Goal: Task Accomplishment & Management: Use online tool/utility

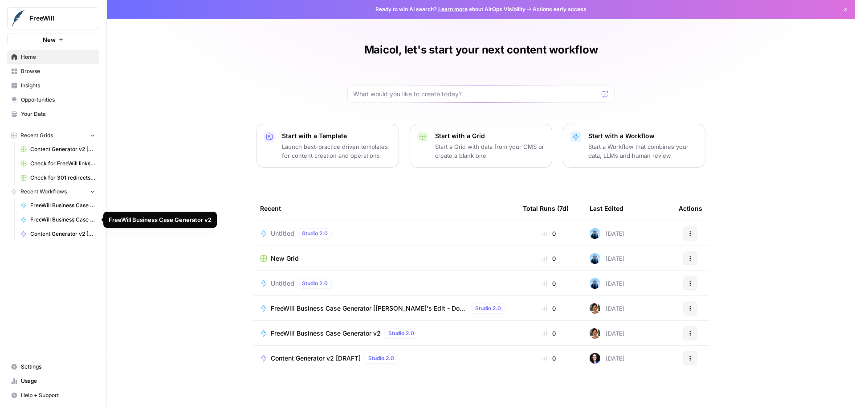
click at [56, 219] on span "FreeWill Business Case Generator v2" at bounding box center [62, 220] width 65 height 8
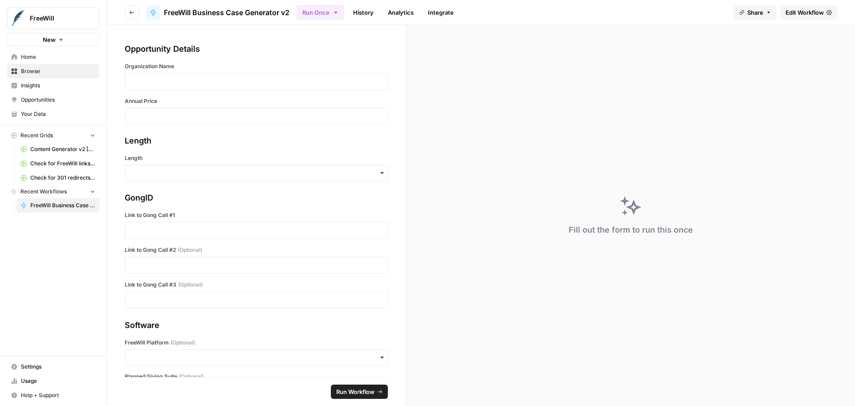
click at [49, 53] on link "Home" at bounding box center [53, 57] width 92 height 14
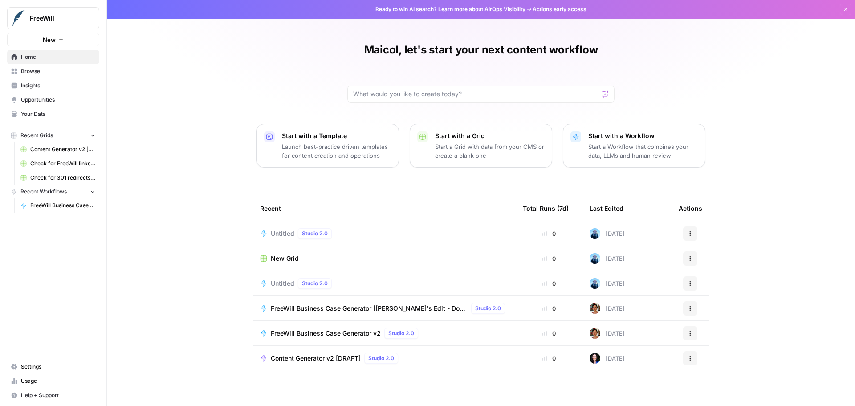
click at [44, 68] on span "Browse" at bounding box center [58, 71] width 74 height 8
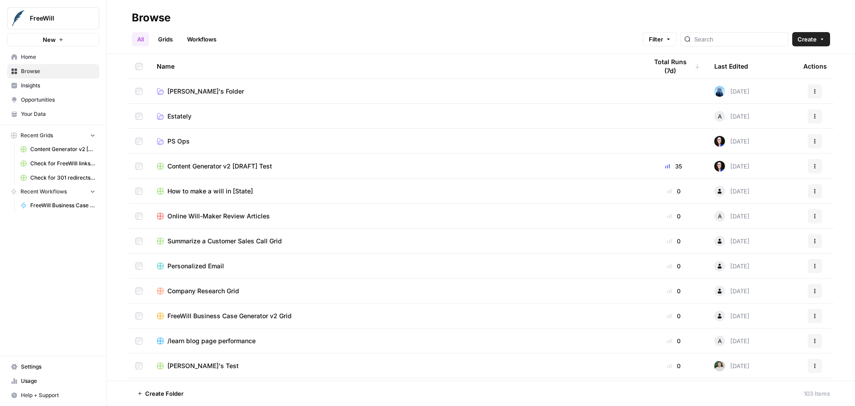
click at [214, 40] on link "Workflows" at bounding box center [202, 39] width 40 height 14
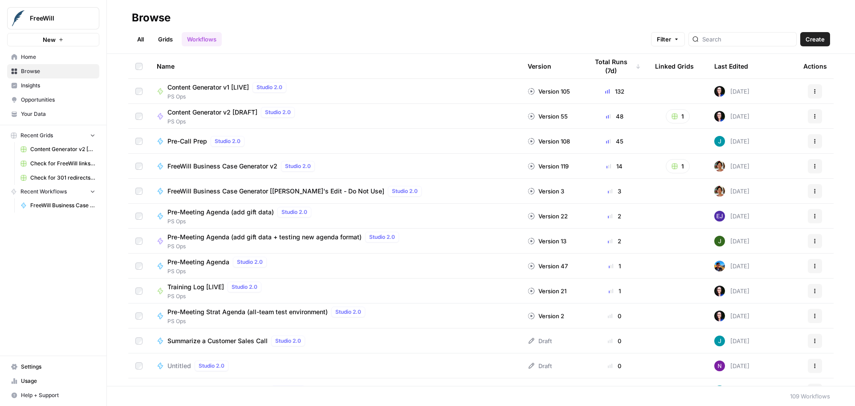
click at [685, 40] on button "Filter" at bounding box center [668, 39] width 34 height 14
click at [511, 80] on button "Add Filter" at bounding box center [539, 80] width 298 height 12
click at [443, 85] on div at bounding box center [436, 81] width 93 height 14
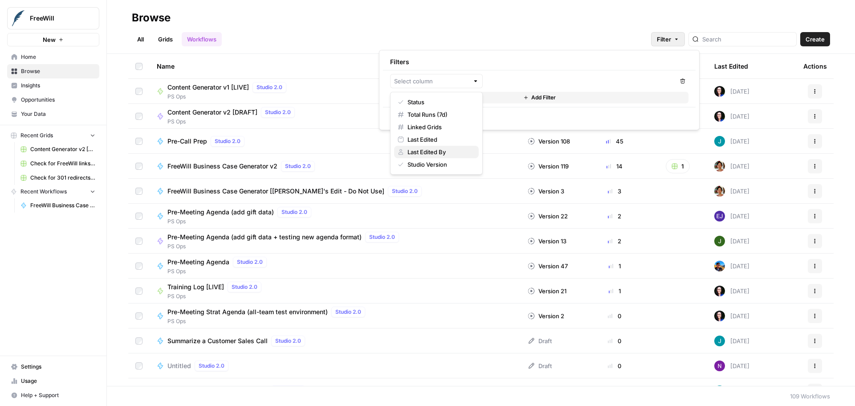
click at [446, 153] on span "Last Edited By" at bounding box center [439, 151] width 64 height 9
type input "Last Edited By"
click at [504, 80] on input "text" at bounding box center [575, 81] width 171 height 9
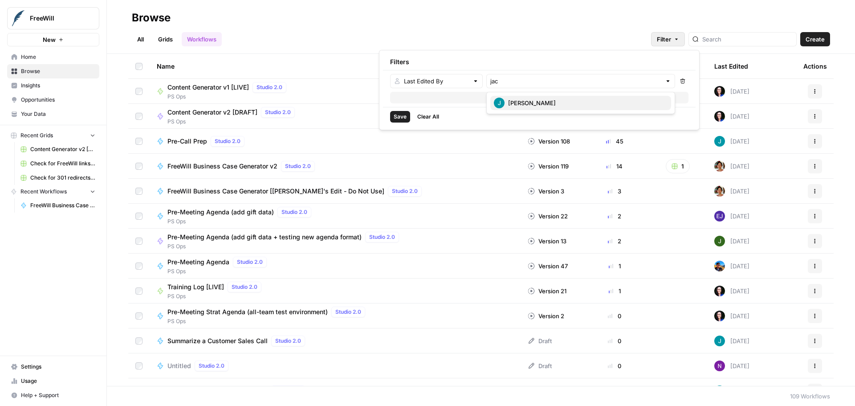
click at [515, 99] on span "[PERSON_NAME]" at bounding box center [586, 102] width 156 height 9
type input "[PERSON_NAME]"
click at [403, 118] on span "Save" at bounding box center [400, 117] width 13 height 8
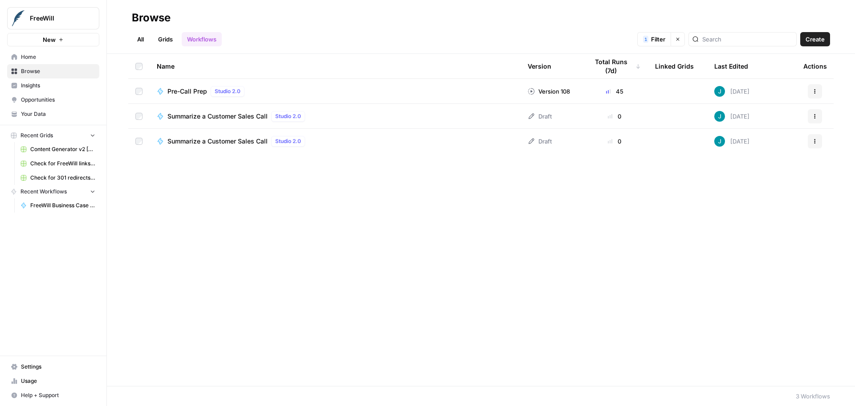
click at [186, 91] on span "Pre-Call Prep" at bounding box center [187, 91] width 40 height 9
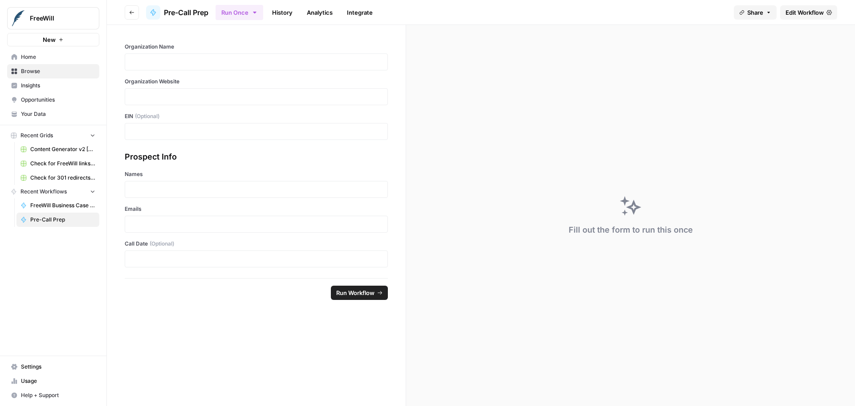
click at [816, 15] on span "Edit Workflow" at bounding box center [804, 12] width 38 height 9
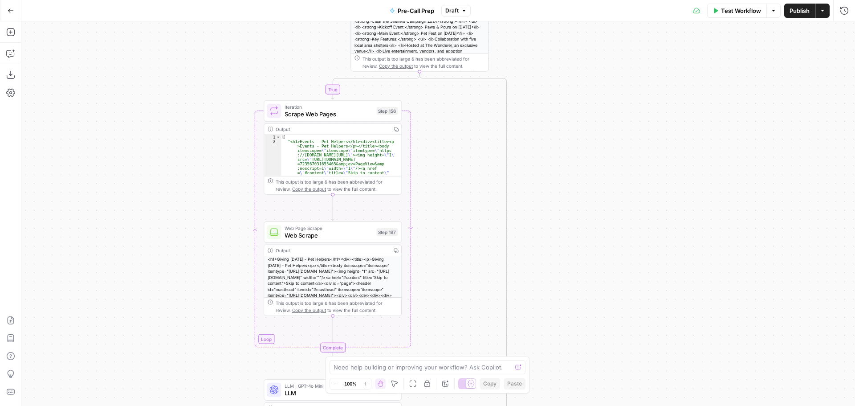
drag, startPoint x: 464, startPoint y: 77, endPoint x: 449, endPoint y: 261, distance: 184.9
click at [449, 261] on div "true false true false true false true false true false Workflow Set Inputs Inpu…" at bounding box center [438, 213] width 834 height 384
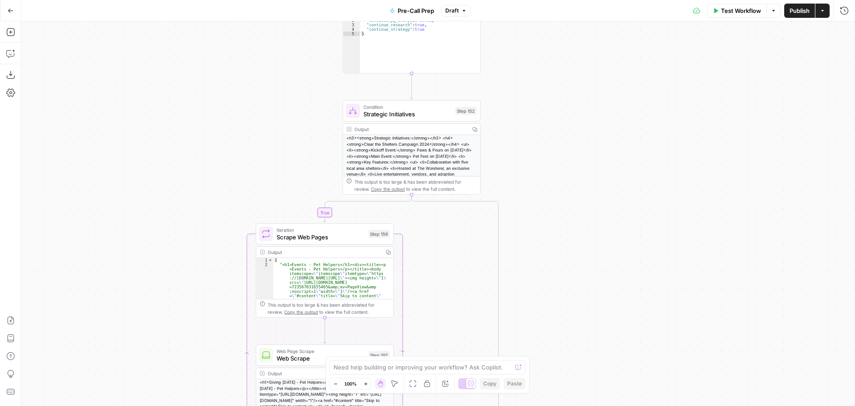
drag, startPoint x: 525, startPoint y: 107, endPoint x: 525, endPoint y: 219, distance: 111.3
click at [518, 229] on div "true false true false true false true false true false Workflow Set Inputs Inpu…" at bounding box center [438, 213] width 834 height 384
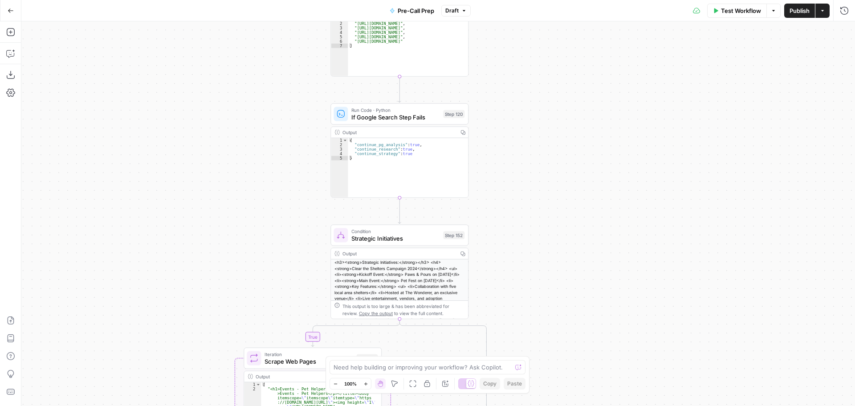
drag, startPoint x: 531, startPoint y: 101, endPoint x: 525, endPoint y: 159, distance: 59.1
click at [520, 221] on div "true false true false true false true false true false Workflow Set Inputs Inpu…" at bounding box center [438, 213] width 834 height 384
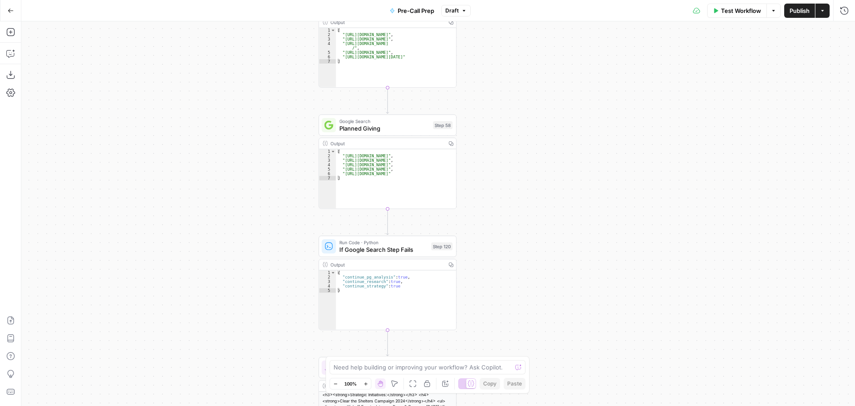
drag, startPoint x: 526, startPoint y: 96, endPoint x: 514, endPoint y: 222, distance: 127.0
click at [514, 222] on div "true false true false true false true false true false Workflow Set Inputs Inpu…" at bounding box center [438, 213] width 834 height 384
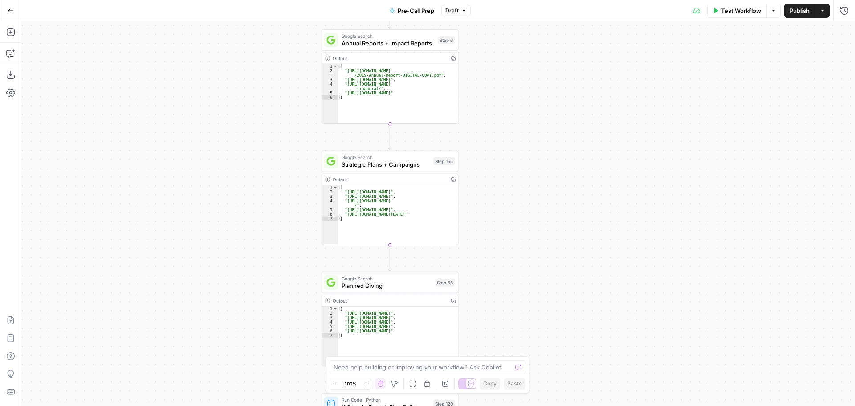
drag, startPoint x: 530, startPoint y: 101, endPoint x: 532, endPoint y: 258, distance: 157.2
click at [532, 258] on div "true false true false true false true false true false Workflow Set Inputs Inpu…" at bounding box center [438, 213] width 834 height 384
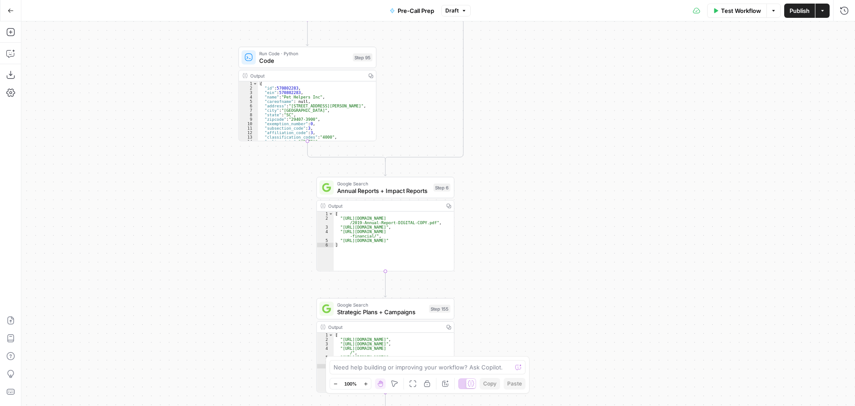
drag, startPoint x: 522, startPoint y: 108, endPoint x: 518, endPoint y: 252, distance: 144.8
click at [518, 252] on div "true false true false true false true false true false Workflow Set Inputs Inpu…" at bounding box center [438, 213] width 834 height 384
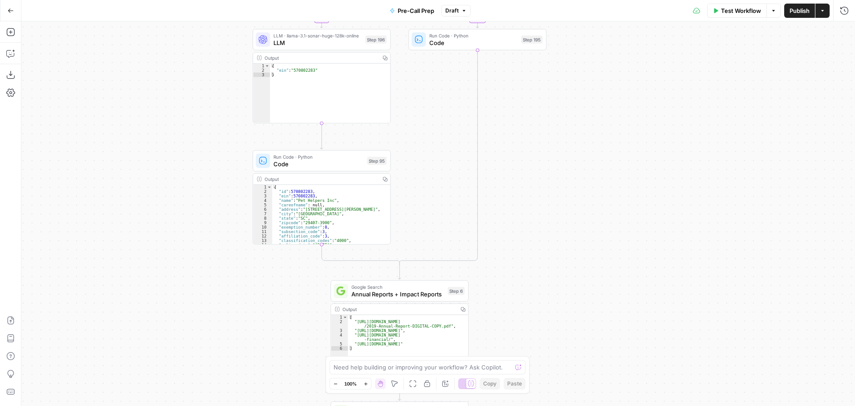
drag, startPoint x: 525, startPoint y: 101, endPoint x: 542, endPoint y: 230, distance: 130.3
click at [542, 230] on div "true false true false true false true false true false Workflow Set Inputs Inpu…" at bounding box center [438, 213] width 834 height 384
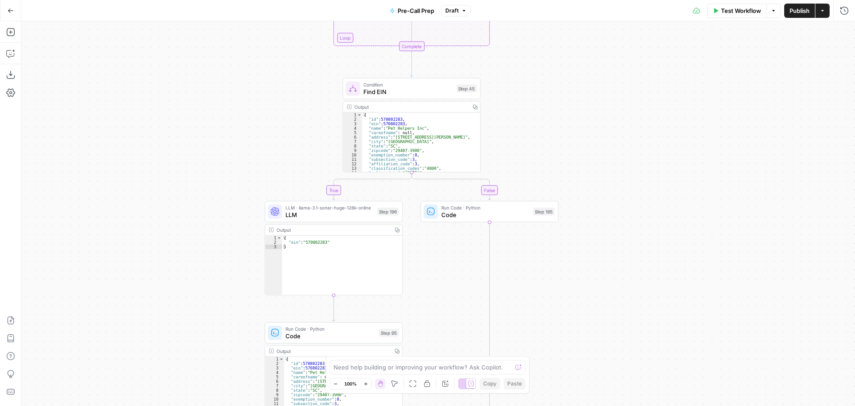
drag, startPoint x: 584, startPoint y: 185, endPoint x: 589, endPoint y: 252, distance: 67.9
click at [589, 252] on div "true false true false true false true false true false Workflow Set Inputs Inpu…" at bounding box center [438, 213] width 834 height 384
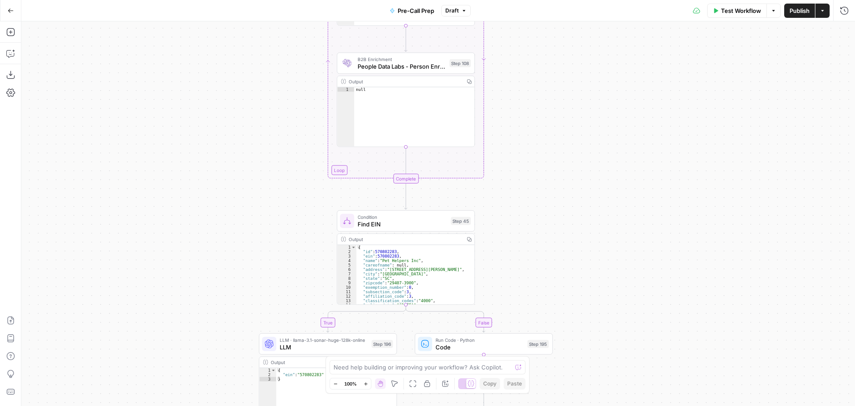
drag, startPoint x: 570, startPoint y: 211, endPoint x: 571, endPoint y: 252, distance: 41.9
click at [571, 252] on div "true false true false true false true false true false Workflow Set Inputs Inpu…" at bounding box center [438, 213] width 834 height 384
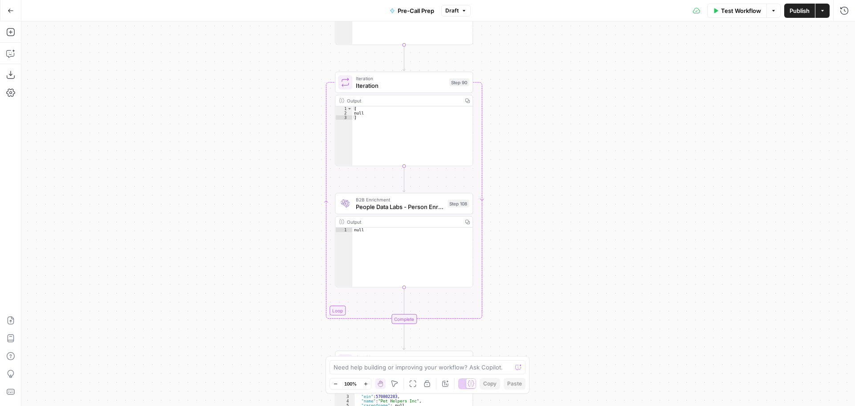
drag, startPoint x: 557, startPoint y: 118, endPoint x: 555, endPoint y: 258, distance: 140.3
click at [555, 258] on div "true false true false true false true false true false Workflow Set Inputs Inpu…" at bounding box center [438, 213] width 834 height 384
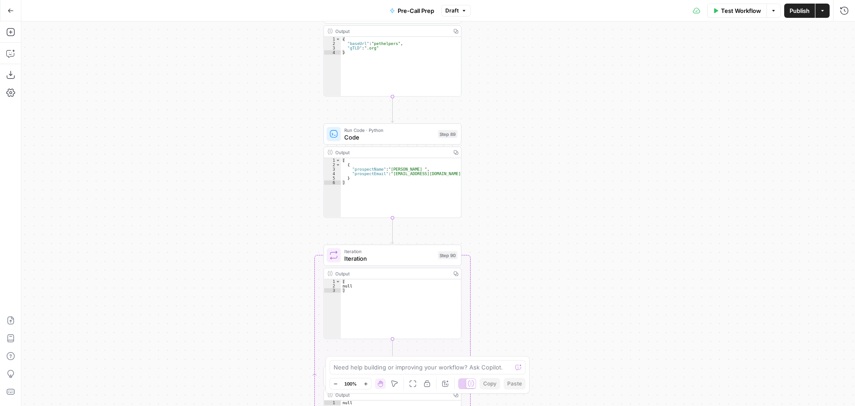
drag, startPoint x: 555, startPoint y: 136, endPoint x: 545, endPoint y: 299, distance: 163.3
click at [545, 299] on div "true false true false true false true false true false Workflow Set Inputs Inpu…" at bounding box center [438, 213] width 834 height 384
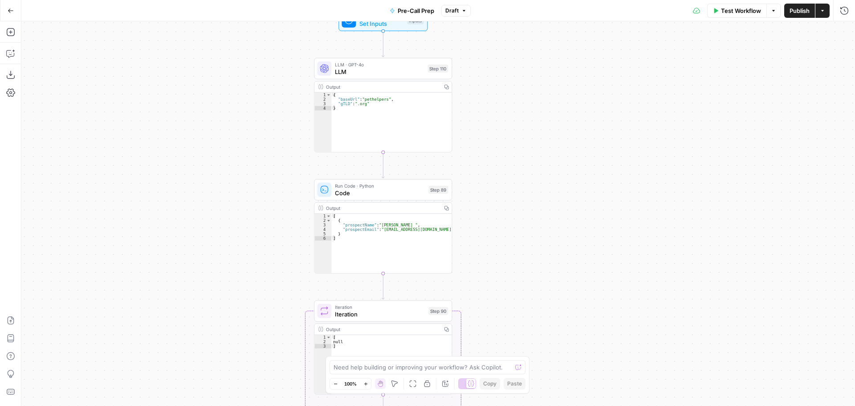
drag, startPoint x: 534, startPoint y: 238, endPoint x: 533, endPoint y: 293, distance: 55.7
click at [533, 293] on div "true false true false true false true false true false Workflow Set Inputs Inpu…" at bounding box center [438, 213] width 834 height 384
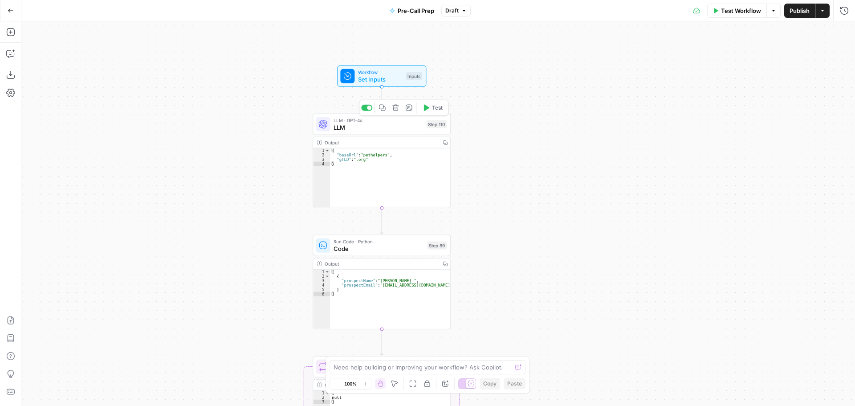
click at [370, 124] on span "LLM" at bounding box center [377, 127] width 89 height 9
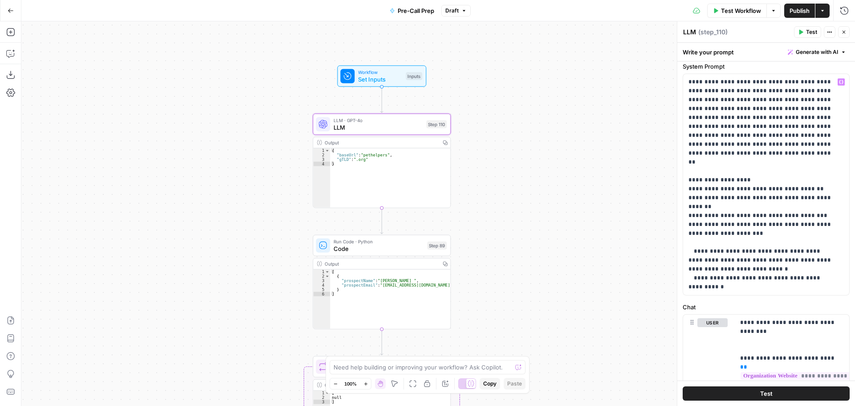
scroll to position [45, 0]
